Goal: Task Accomplishment & Management: Manage account settings

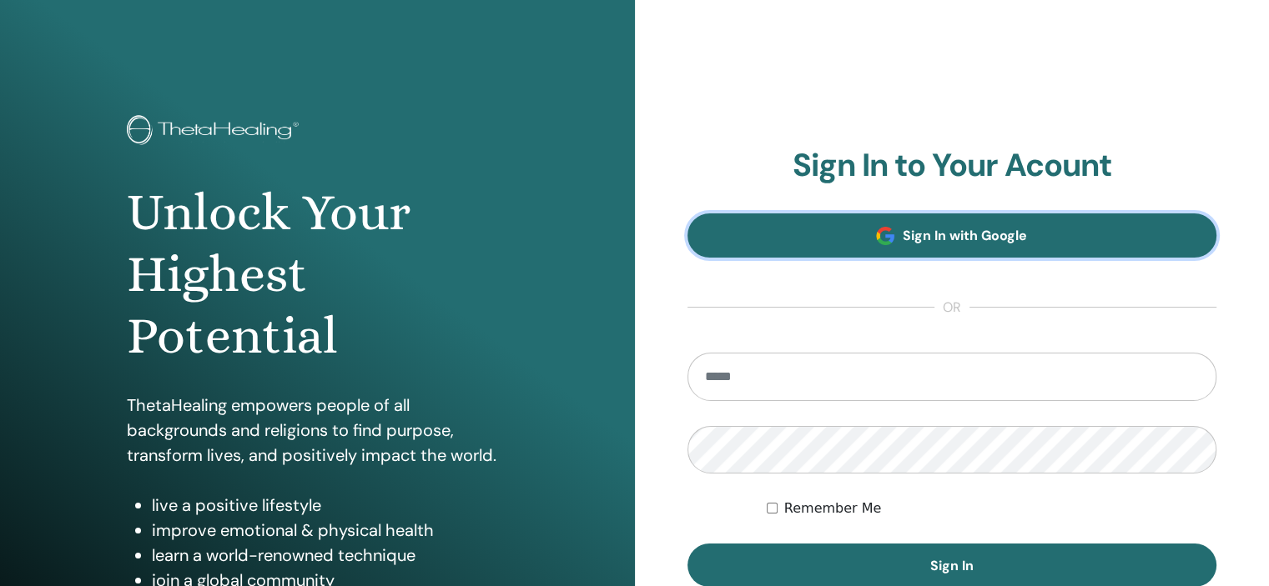
click at [905, 254] on link "Sign In with Google" at bounding box center [952, 236] width 530 height 44
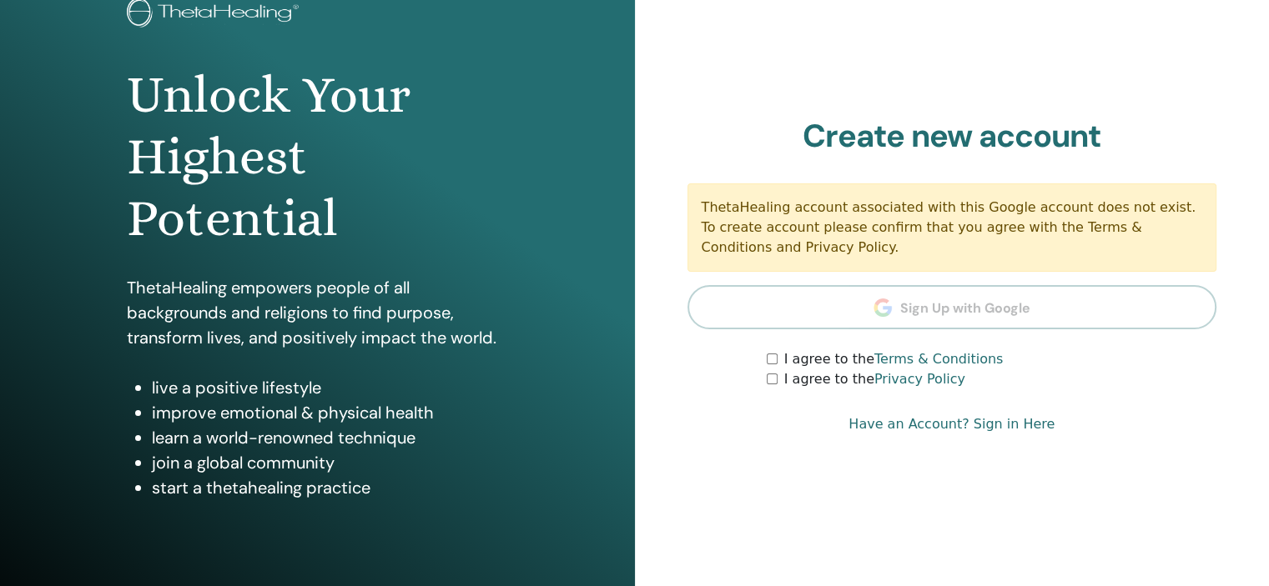
scroll to position [214, 0]
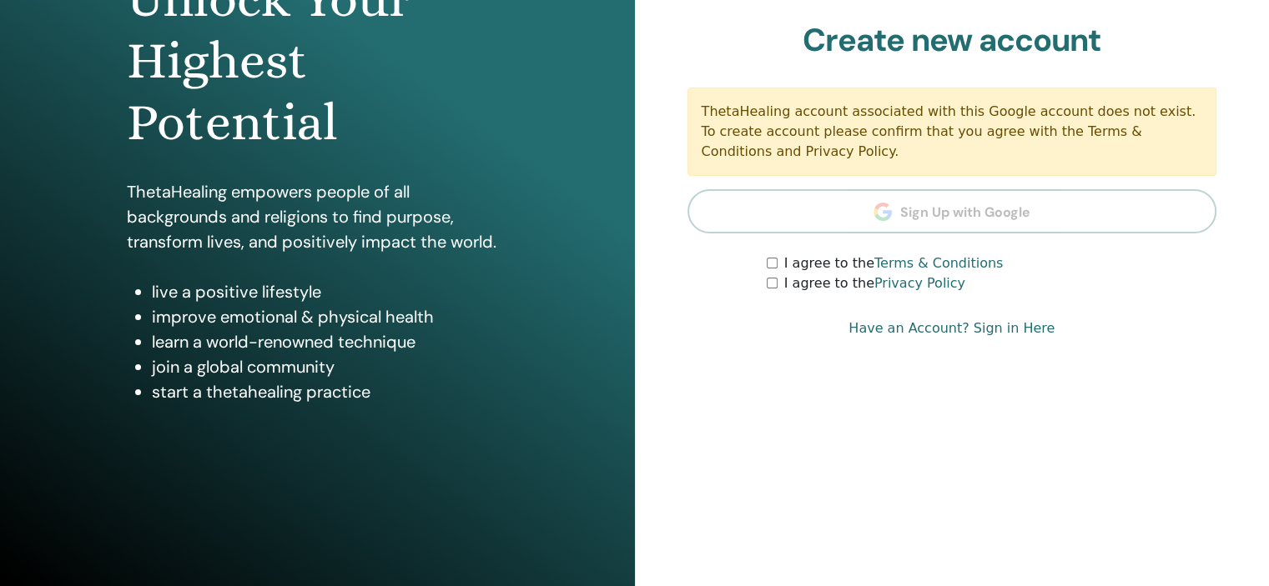
click at [775, 254] on div "I agree to the Terms & Conditions" at bounding box center [991, 264] width 450 height 20
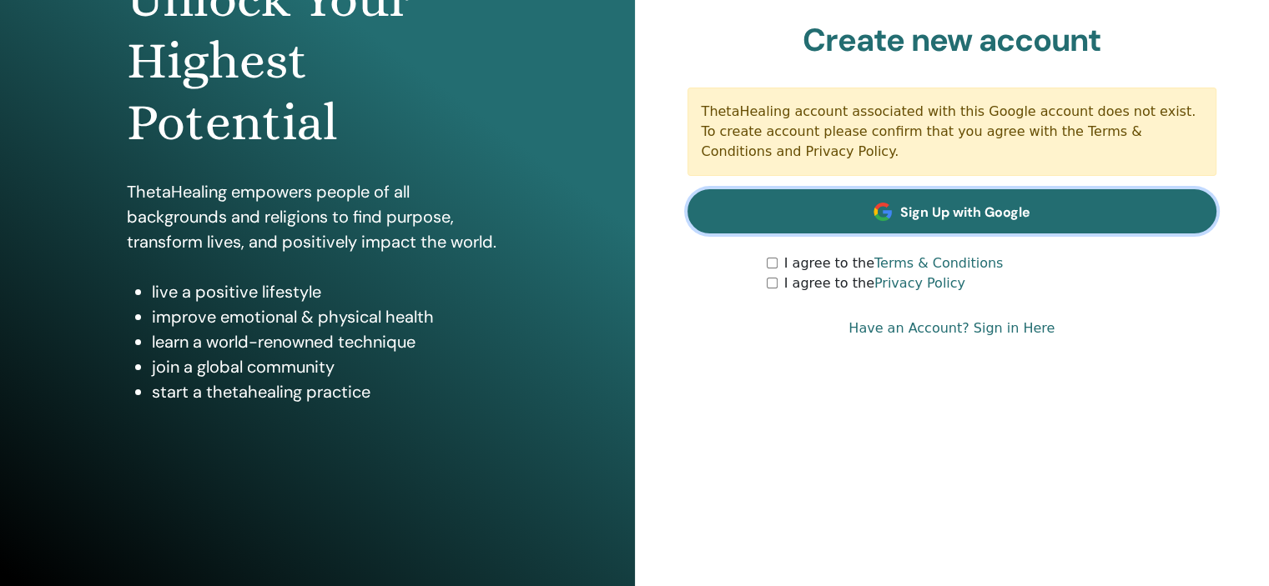
click at [963, 200] on link "Sign Up with Google" at bounding box center [952, 211] width 530 height 44
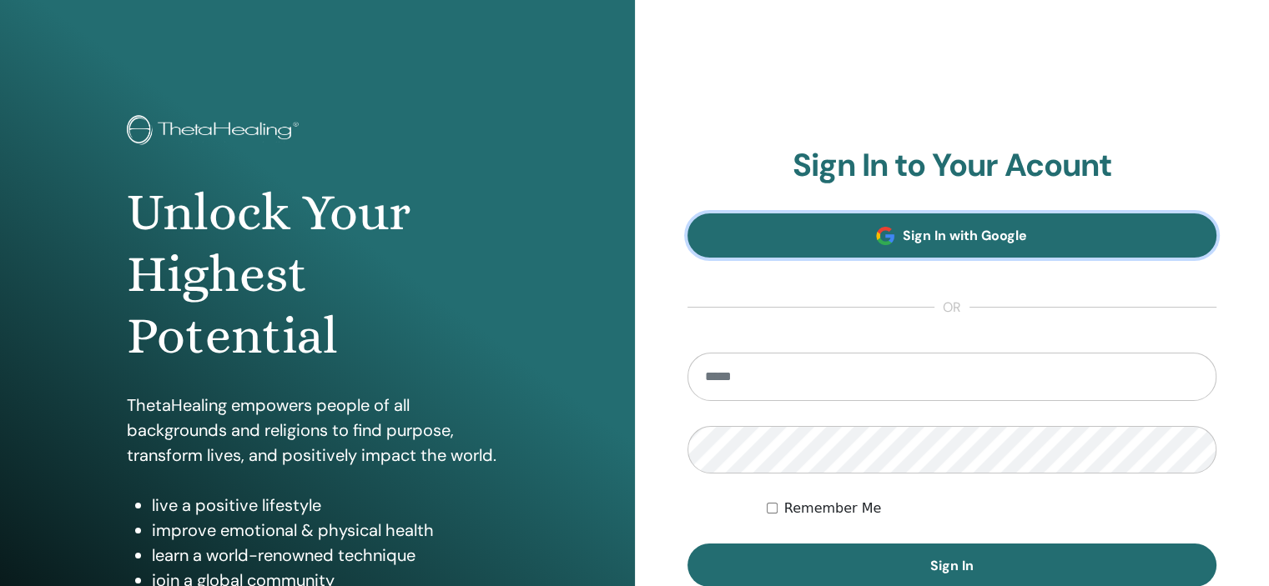
click at [896, 220] on link "Sign In with Google" at bounding box center [952, 236] width 530 height 44
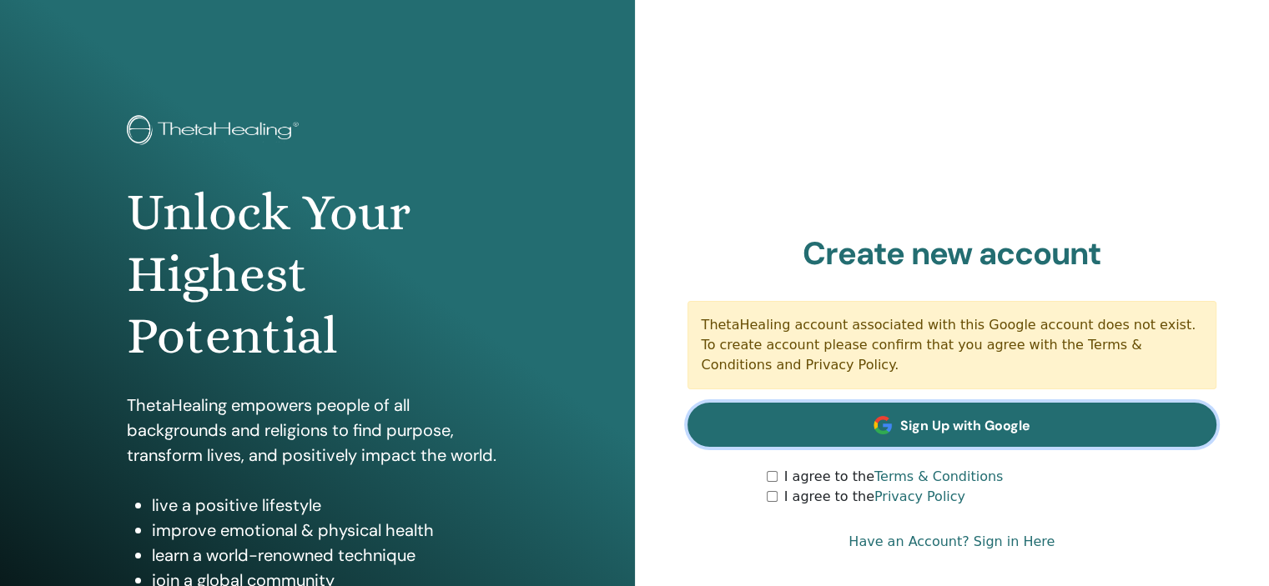
click at [949, 405] on link "Sign Up with Google" at bounding box center [952, 425] width 530 height 44
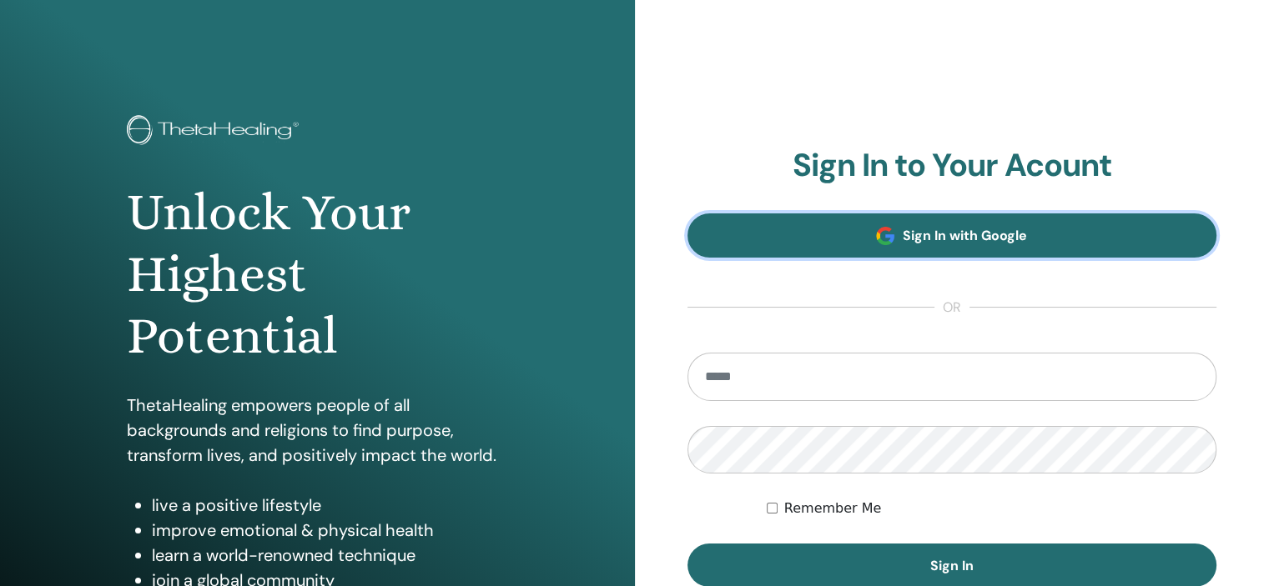
click at [889, 249] on link "Sign In with Google" at bounding box center [952, 236] width 530 height 44
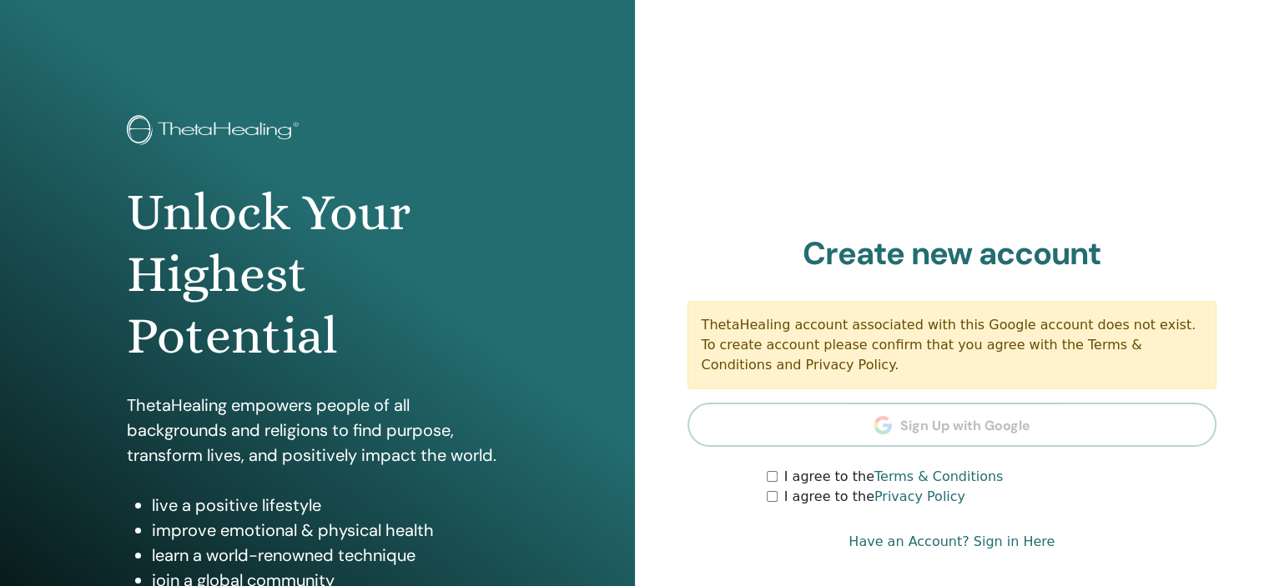
click at [773, 490] on div "I agree to the Privacy Policy" at bounding box center [991, 497] width 450 height 20
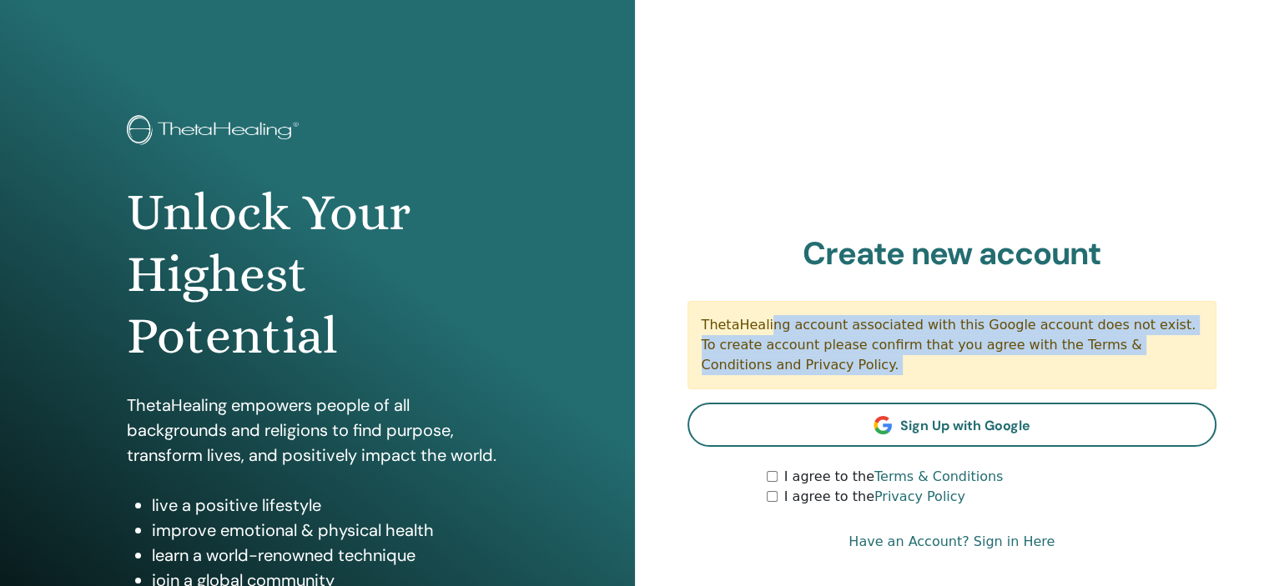
drag, startPoint x: 706, startPoint y: 321, endPoint x: 897, endPoint y: 396, distance: 206.0
click at [897, 396] on section "Create new account ThetaHealing account associated with this Google account doe…" at bounding box center [952, 371] width 530 height 273
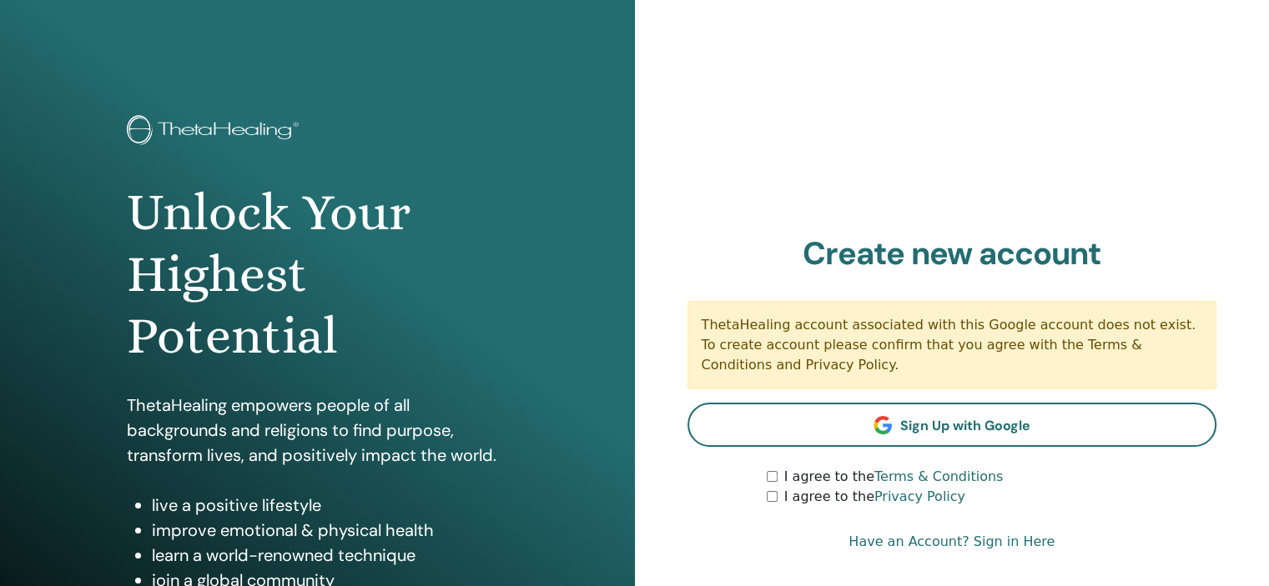
drag, startPoint x: 874, startPoint y: 336, endPoint x: 778, endPoint y: 256, distance: 124.9
click at [778, 256] on h2 "Create new account" at bounding box center [952, 254] width 530 height 38
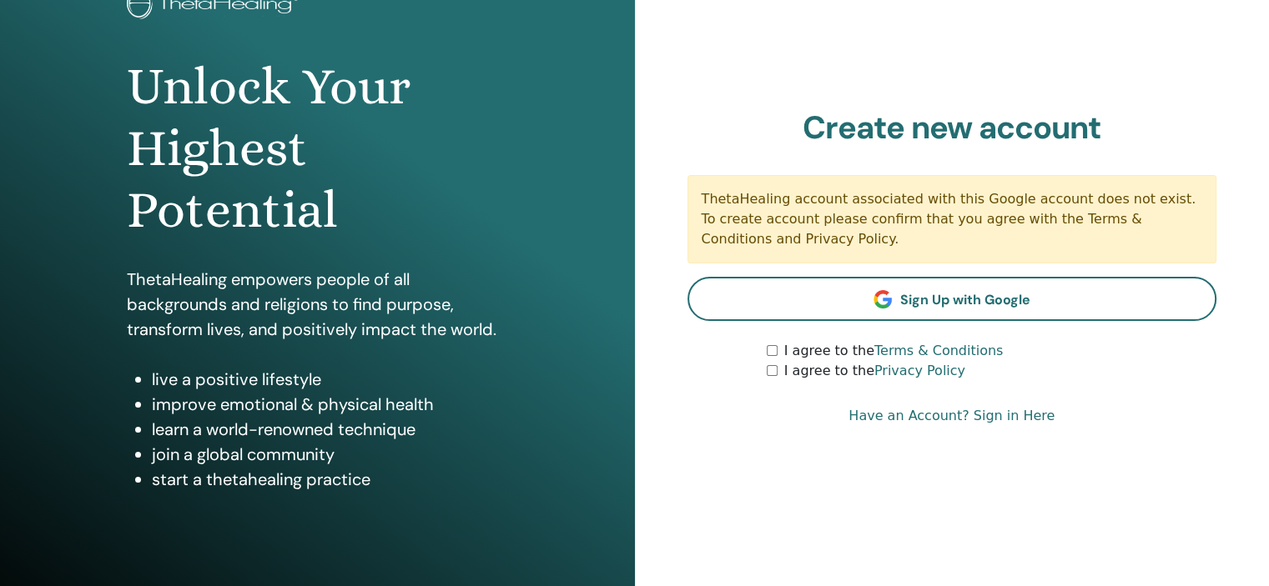
scroll to position [214, 0]
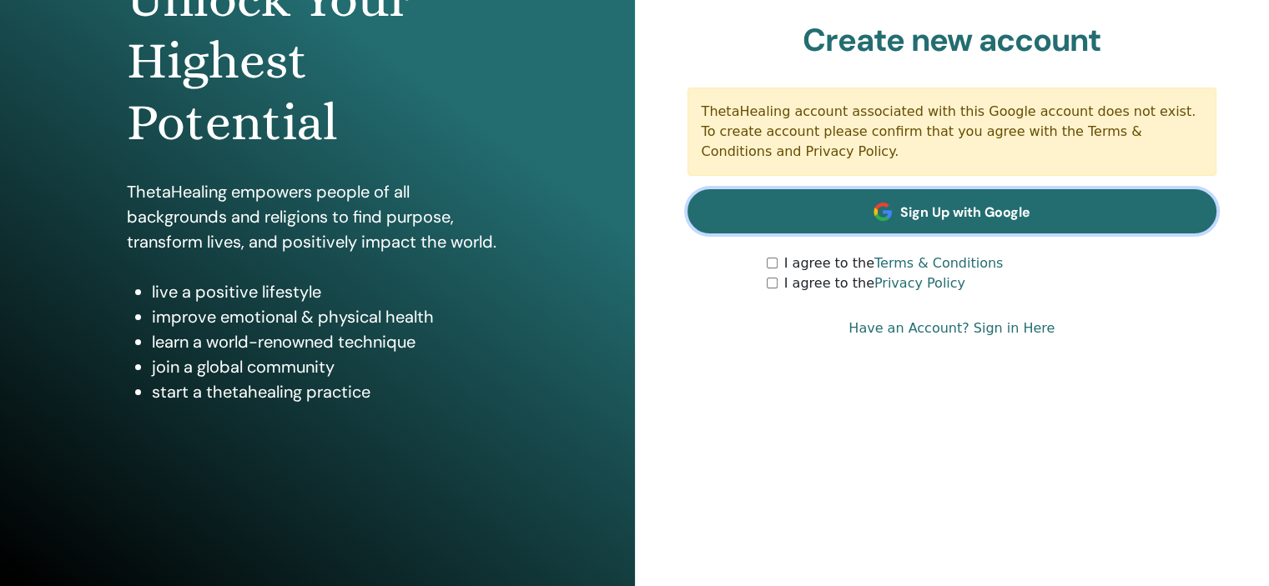
click at [966, 217] on span "Sign Up with Google" at bounding box center [965, 213] width 130 height 18
